Goal: Information Seeking & Learning: Learn about a topic

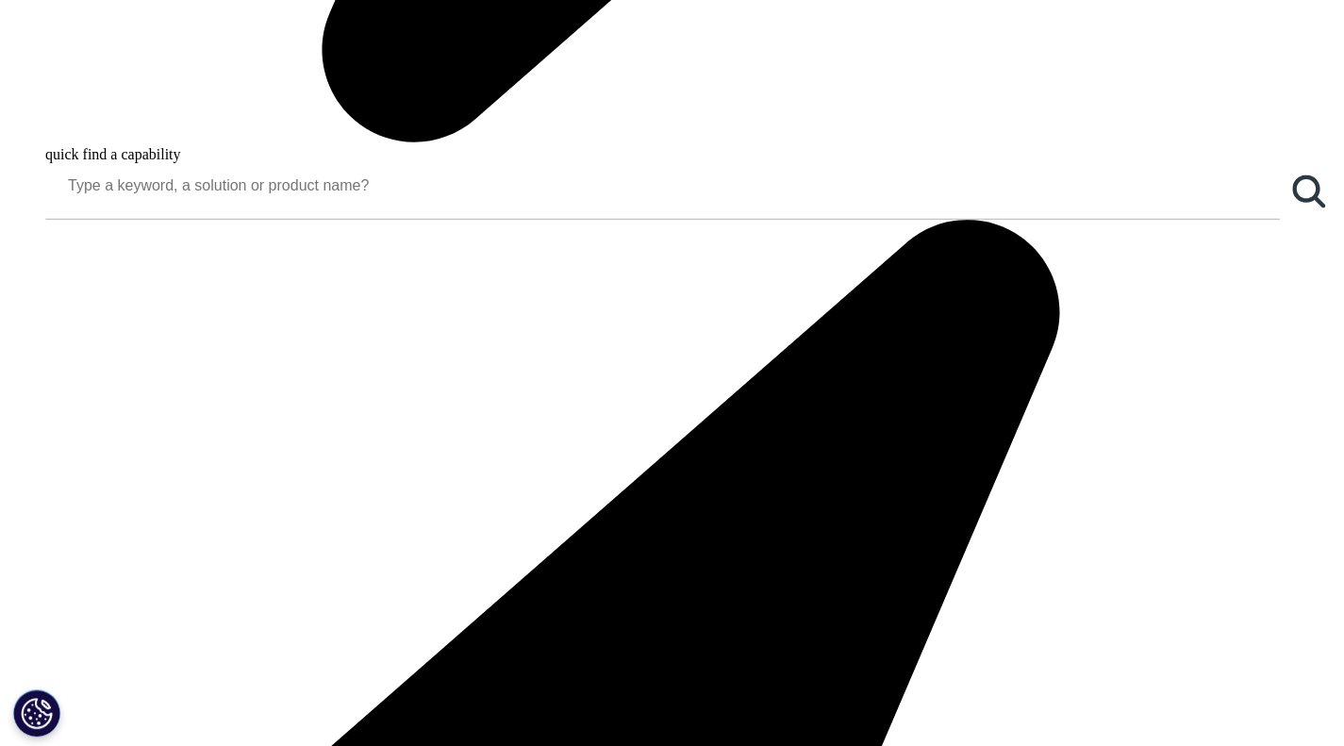
scroll to position [1509, 0]
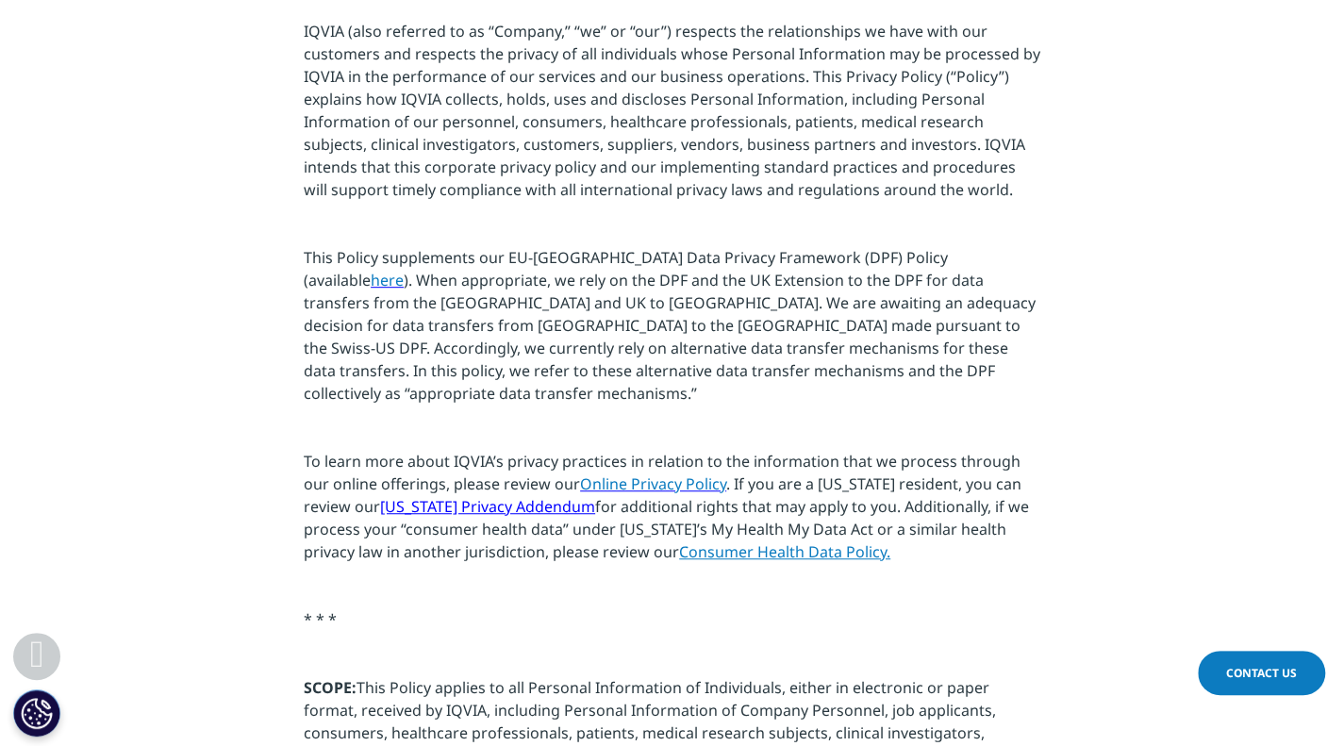
scroll to position [377, 0]
